Goal: Task Accomplishment & Management: Use online tool/utility

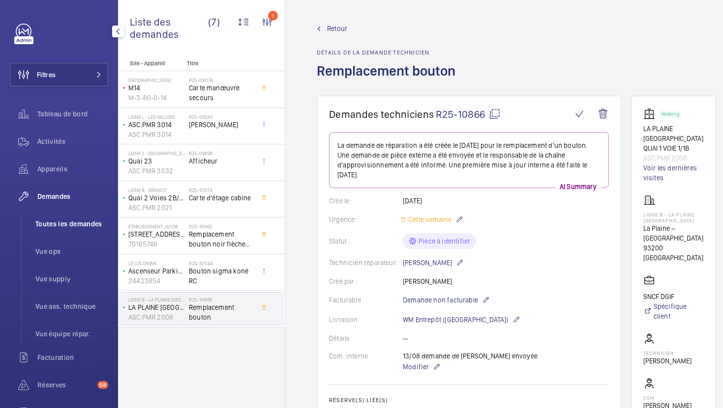
click at [60, 213] on li "Toutes les demandes" at bounding box center [68, 224] width 81 height 24
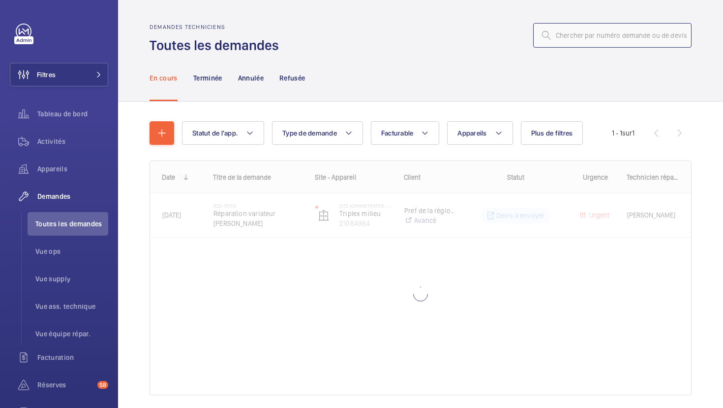
click at [604, 29] on input "text" at bounding box center [612, 35] width 158 height 25
paste input "R25-10423"
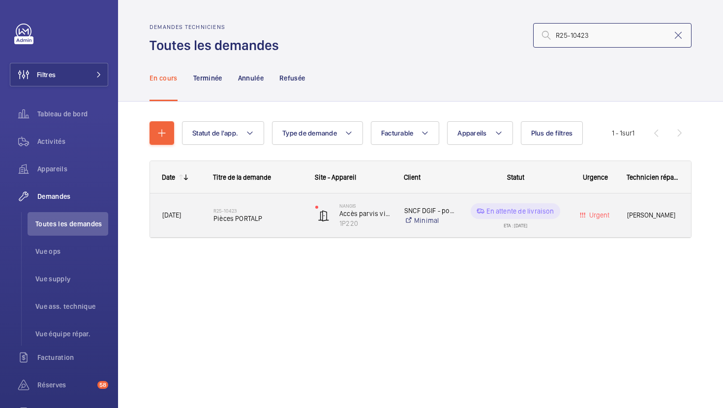
type input "R25-10423"
click at [289, 232] on div "R25-10423 Pièces PORTALP" at bounding box center [252, 216] width 101 height 44
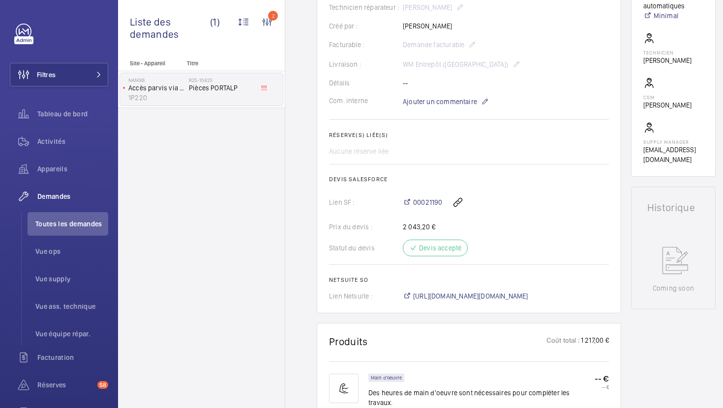
scroll to position [256, 0]
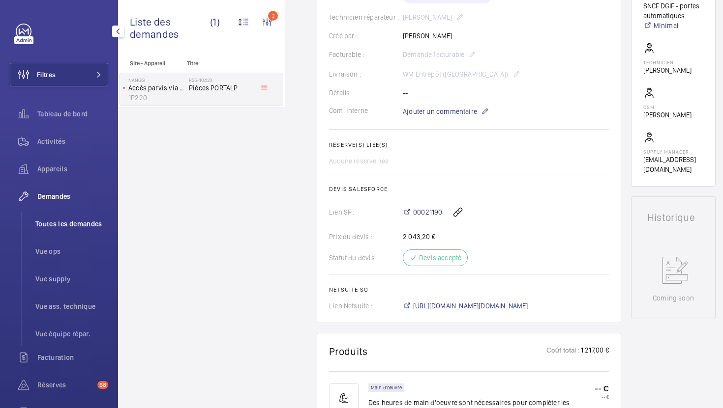
click at [70, 225] on span "Toutes les demandes" at bounding box center [71, 224] width 73 height 10
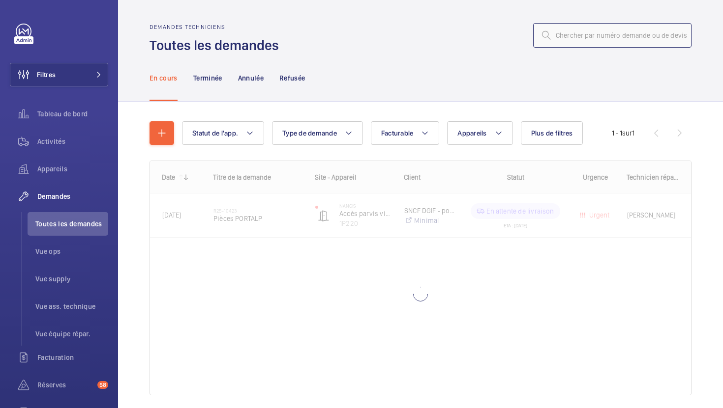
click at [612, 43] on input "text" at bounding box center [612, 35] width 158 height 25
paste input "R25-10311"
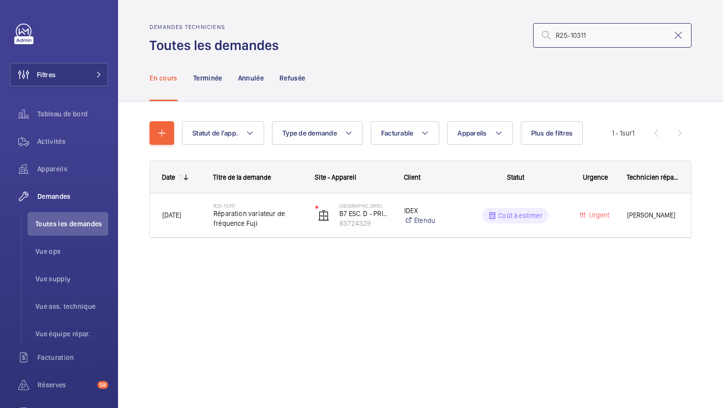
type input "R25-10311"
click at [570, 88] on div "En cours Terminée Annulée Refusée" at bounding box center [420, 78] width 542 height 47
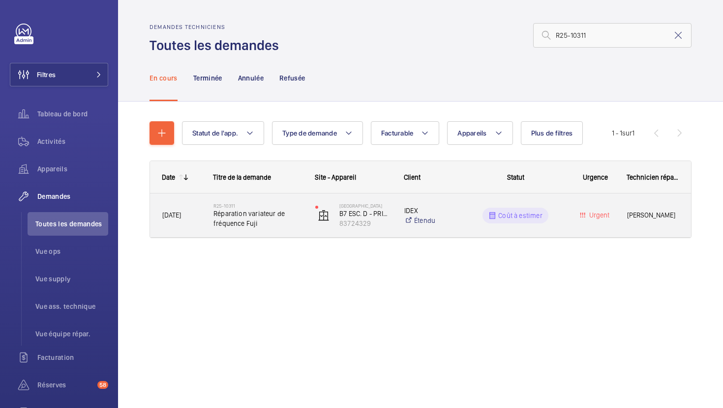
click at [284, 231] on div "R25-10311 Réparation variateur de fréquence Fuji" at bounding box center [252, 216] width 101 height 44
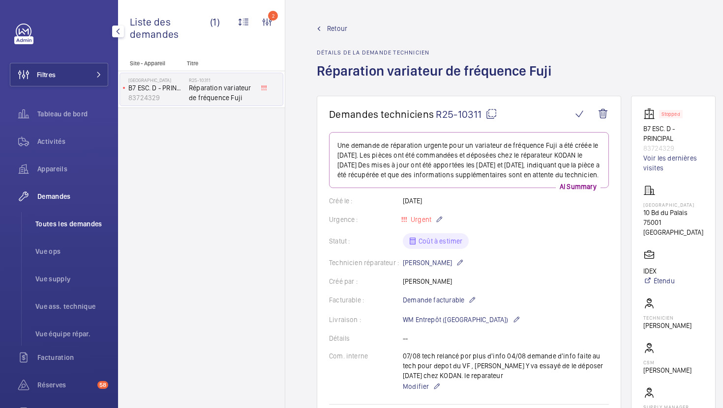
click at [83, 226] on span "Toutes les demandes" at bounding box center [71, 224] width 73 height 10
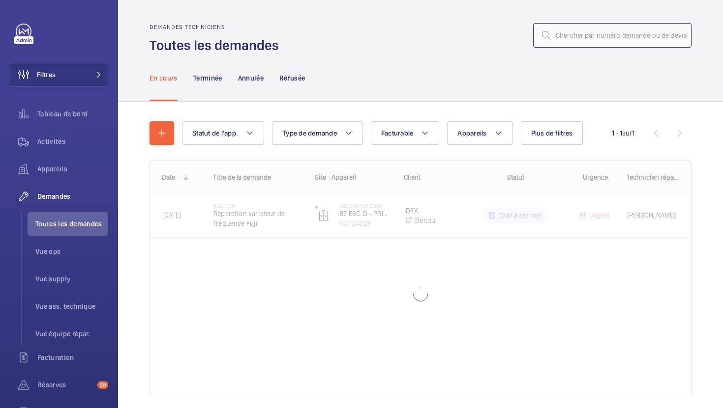
click at [571, 40] on input "text" at bounding box center [612, 35] width 158 height 25
paste input "R25-10103"
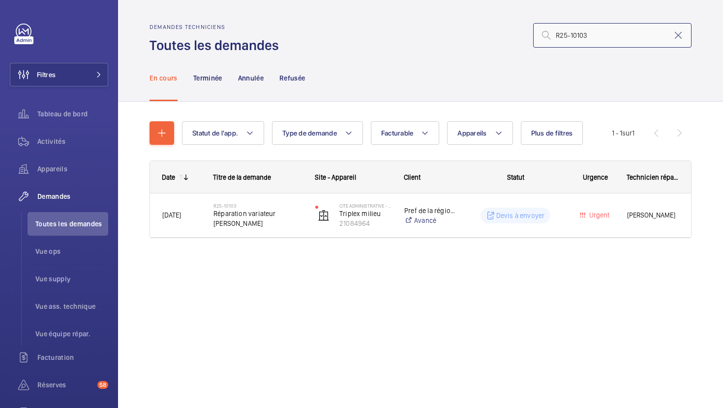
type input "R25-10103"
click at [303, 234] on div "Cite Administrative - BORUCHOWITS Triplex milieu 21084964" at bounding box center [347, 216] width 88 height 40
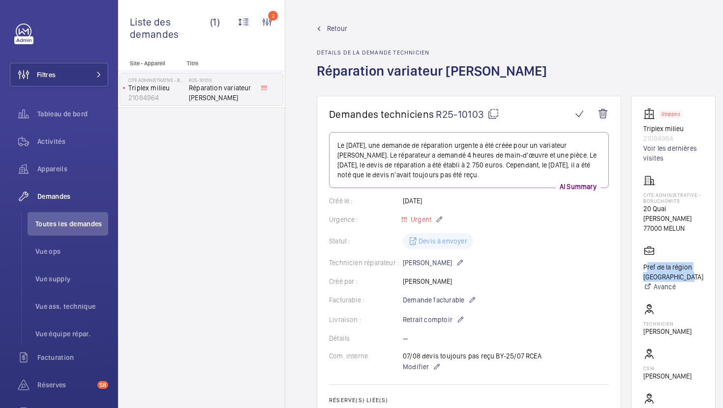
drag, startPoint x: 674, startPoint y: 277, endPoint x: 640, endPoint y: 269, distance: 35.2
click at [640, 269] on wm-front-card "Stopped Triplex milieu 21084964 Voir les dernières visites Cite Administrative …" at bounding box center [673, 272] width 85 height 352
copy p "Pref de la région [GEOGRAPHIC_DATA]"
